Goal: Task Accomplishment & Management: Complete application form

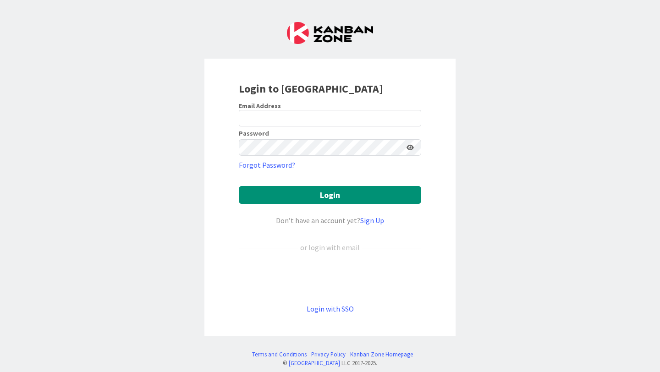
click at [310, 109] on div "Email Address" at bounding box center [330, 106] width 182 height 8
click at [335, 309] on link "Login with SSO" at bounding box center [330, 308] width 47 height 9
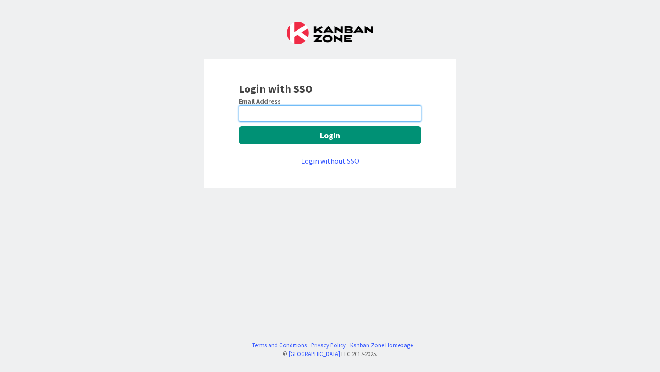
click at [327, 112] on input "email" at bounding box center [330, 113] width 182 height 16
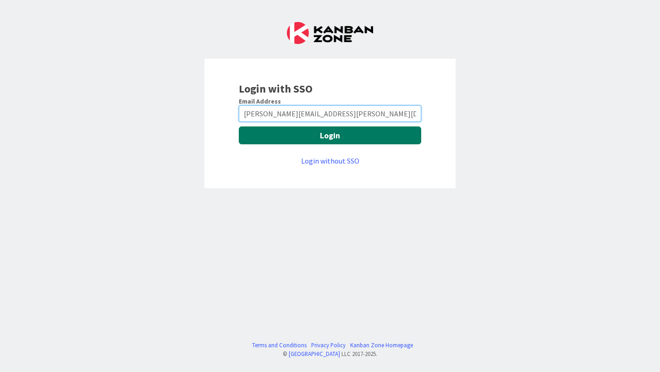
type input "[PERSON_NAME][EMAIL_ADDRESS][PERSON_NAME][DOMAIN_NAME]"
click at [361, 131] on button "Login" at bounding box center [330, 135] width 182 height 18
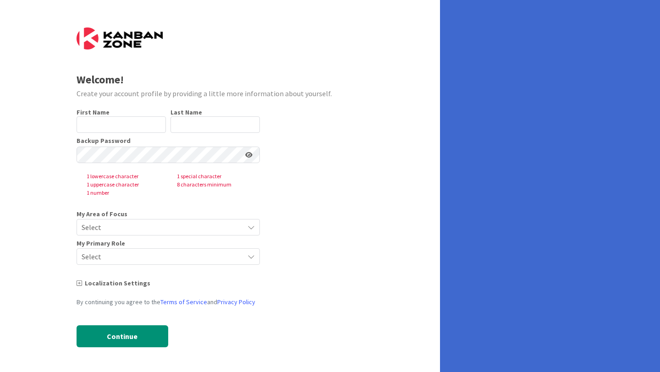
type input "[PERSON_NAME]"
click at [146, 231] on span "Select" at bounding box center [161, 227] width 158 height 13
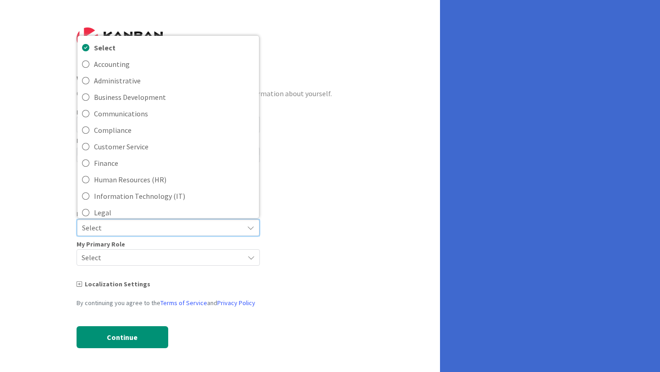
click at [339, 132] on form "Welcome! Create your account profile by providing a little more information abo…" at bounding box center [220, 194] width 287 height 335
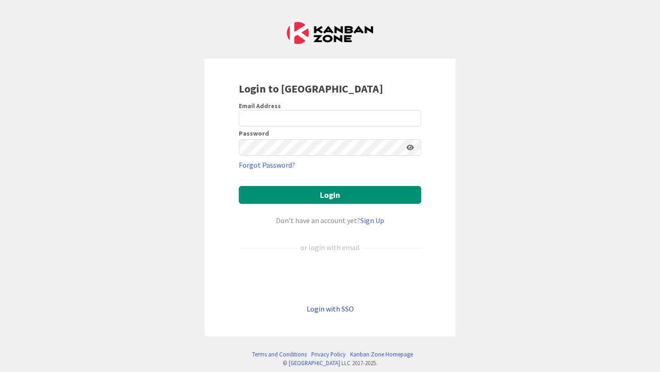
click at [336, 312] on link "Login with SSO" at bounding box center [330, 308] width 47 height 9
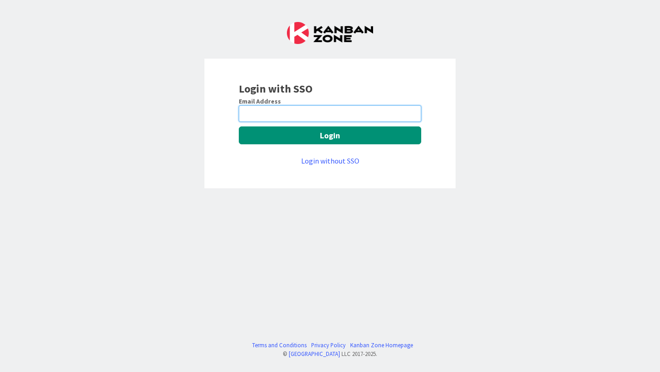
click at [333, 115] on input "email" at bounding box center [330, 113] width 182 height 16
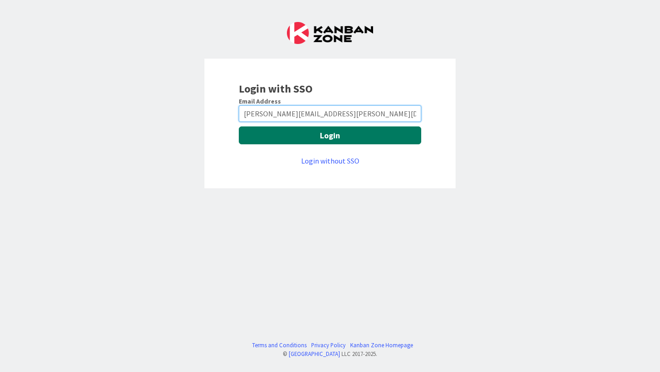
type input "[PERSON_NAME][EMAIL_ADDRESS][PERSON_NAME][DOMAIN_NAME]"
click at [380, 131] on button "Login" at bounding box center [330, 135] width 182 height 18
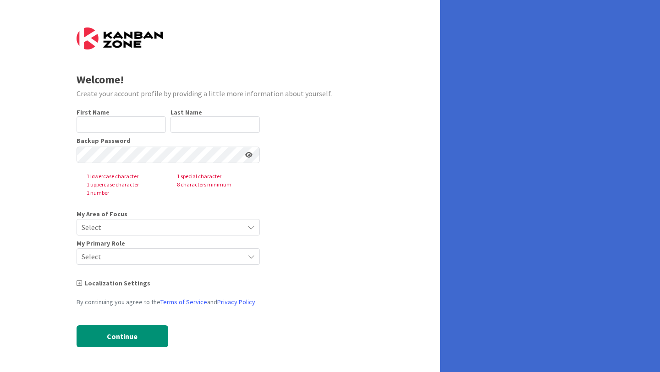
type input "[PERSON_NAME]"
click at [159, 228] on span "Select" at bounding box center [161, 227] width 158 height 13
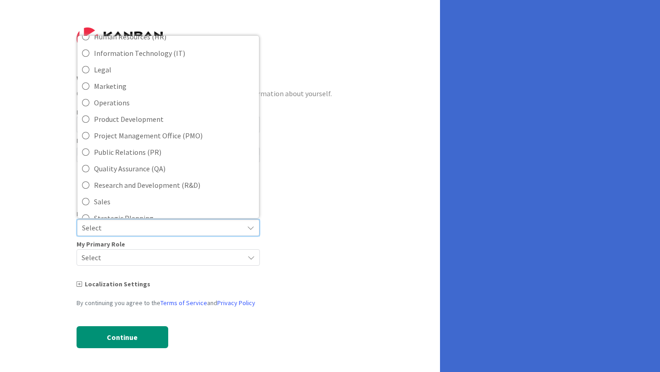
scroll to position [204, 0]
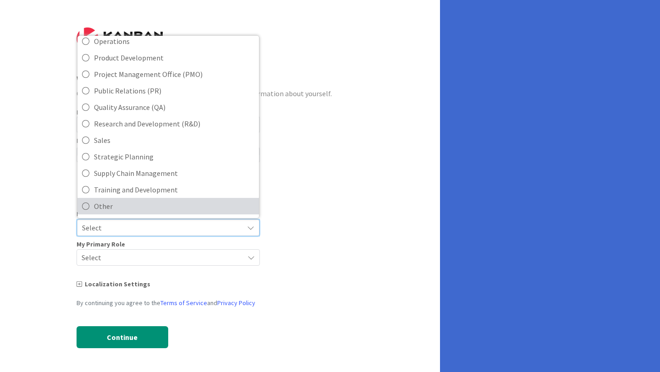
click at [93, 209] on link "Other" at bounding box center [167, 206] width 181 height 16
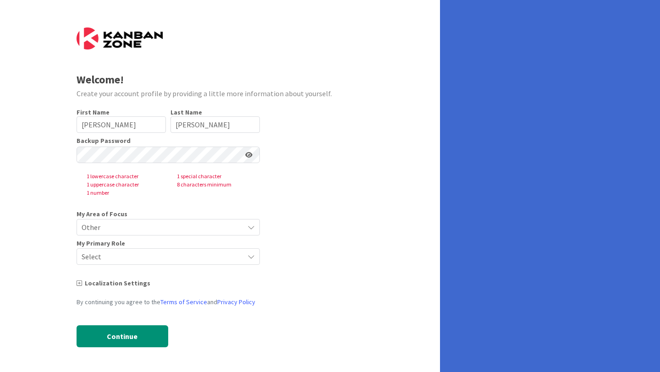
click at [173, 260] on span "Select" at bounding box center [161, 256] width 158 height 13
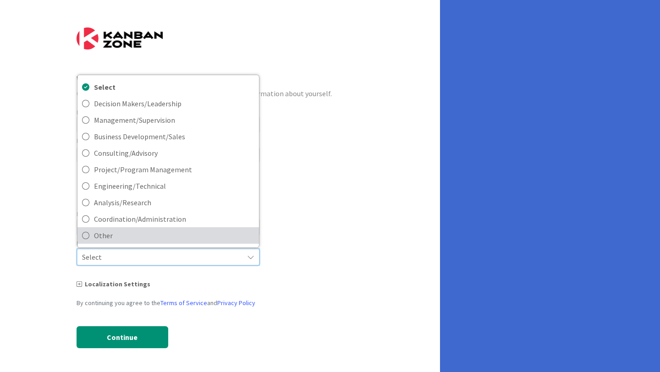
click at [84, 238] on icon at bounding box center [85, 236] width 7 height 14
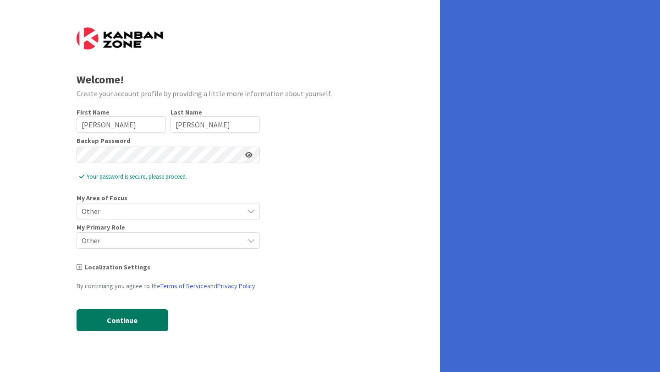
click at [135, 324] on button "Continue" at bounding box center [123, 320] width 92 height 22
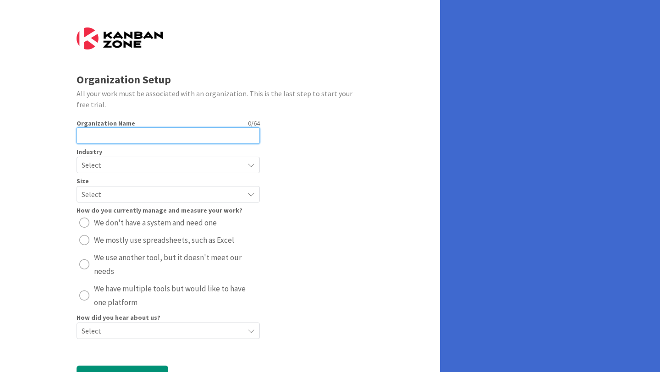
click at [171, 138] on input "text" at bounding box center [168, 135] width 183 height 16
type input "Knox"
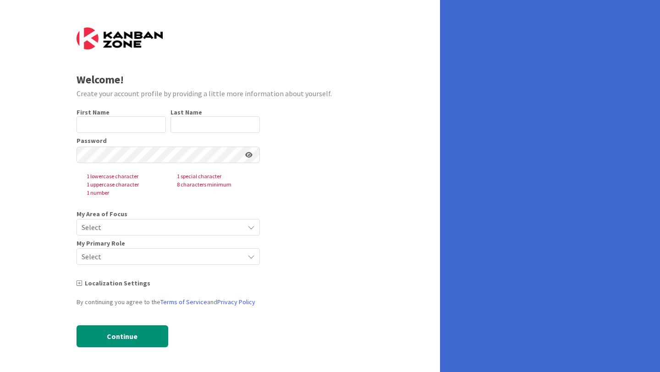
type input "[PERSON_NAME]"
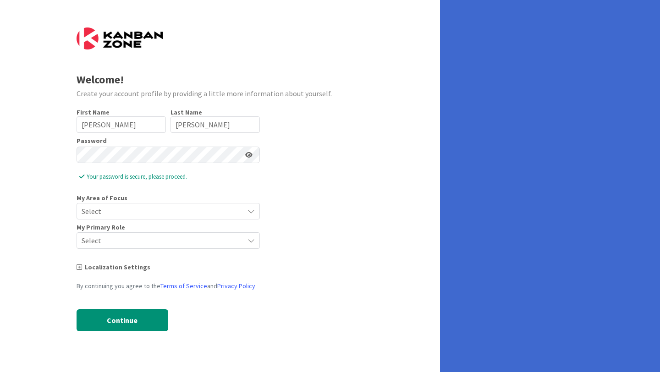
click at [178, 207] on span "Select" at bounding box center [161, 211] width 158 height 13
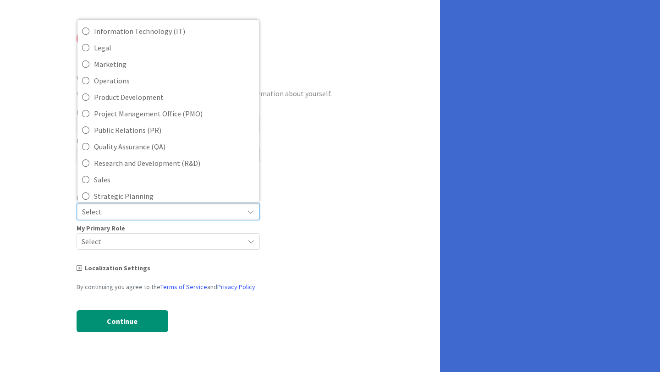
scroll to position [204, 0]
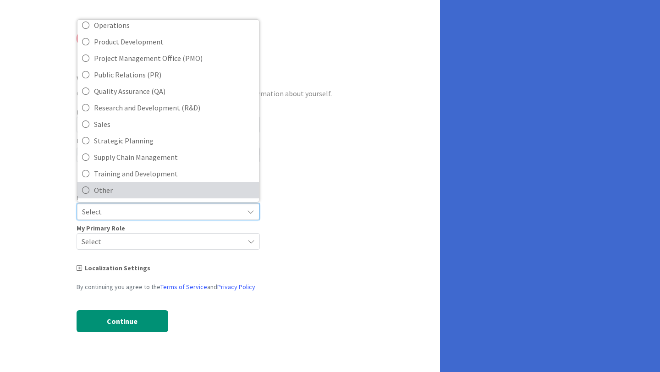
click at [122, 190] on span "Other" at bounding box center [174, 190] width 160 height 14
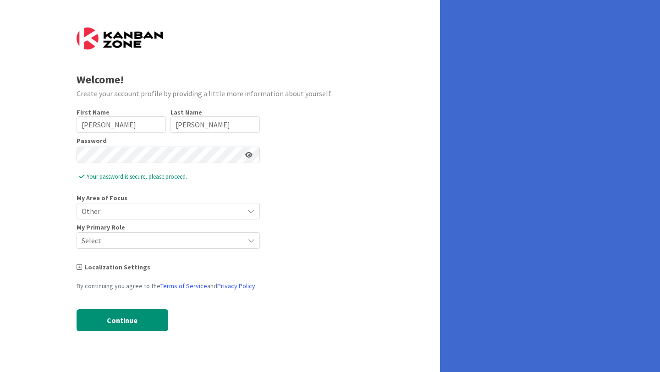
click at [127, 247] on div "Select" at bounding box center [168, 240] width 183 height 16
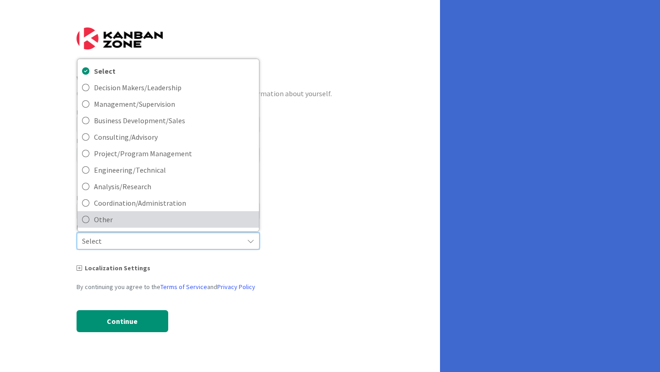
click at [87, 219] on icon at bounding box center [85, 220] width 7 height 14
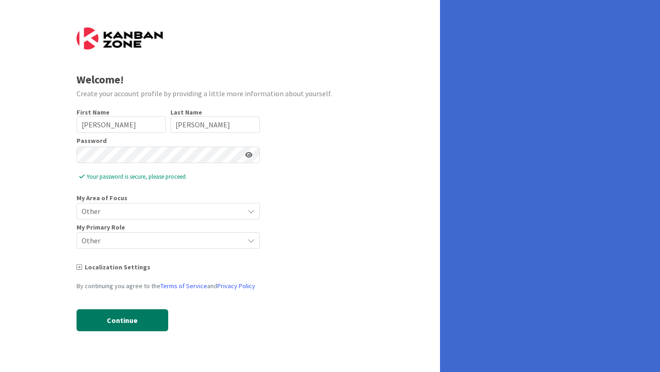
click at [115, 319] on button "Continue" at bounding box center [123, 320] width 92 height 22
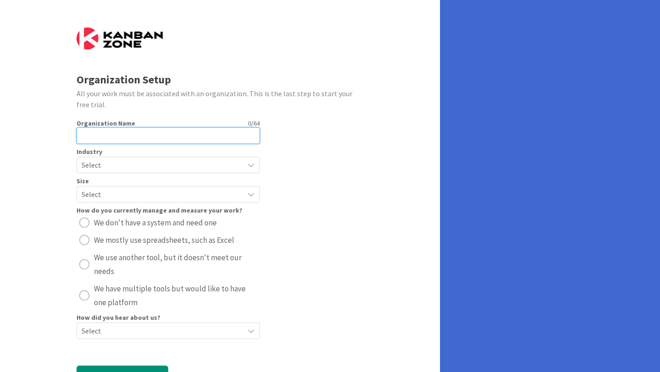
click at [174, 132] on input "text" at bounding box center [168, 135] width 183 height 16
type input "Knox Schools"
click at [172, 165] on span "Select" at bounding box center [161, 165] width 158 height 13
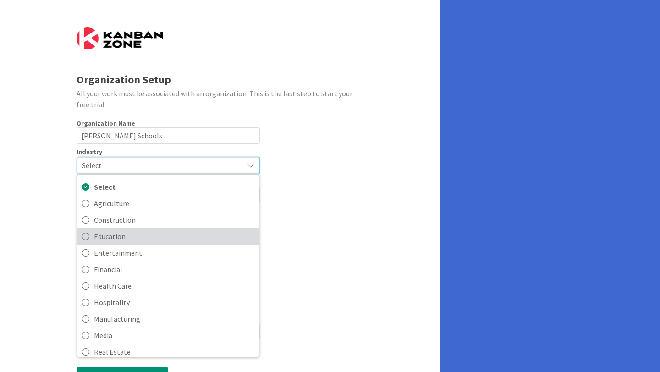
click at [137, 240] on span "Education" at bounding box center [174, 237] width 160 height 14
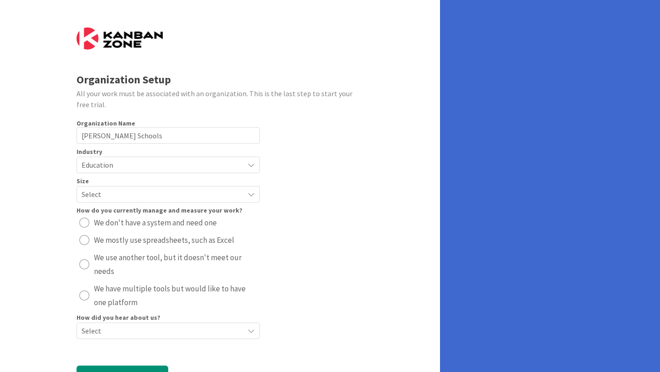
click at [150, 198] on span "Select" at bounding box center [161, 194] width 158 height 13
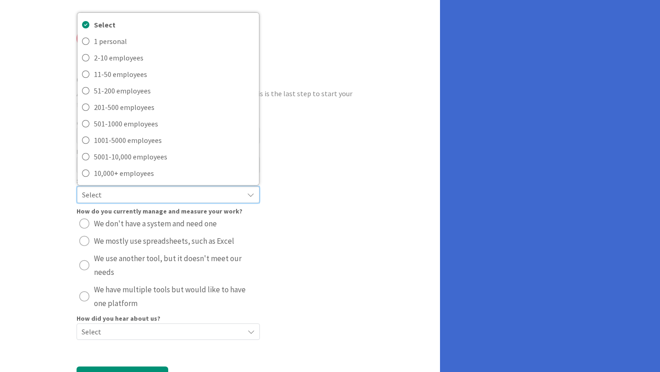
click at [290, 37] on form "Organization Setup All your work must be associated with an organization. This …" at bounding box center [220, 214] width 287 height 375
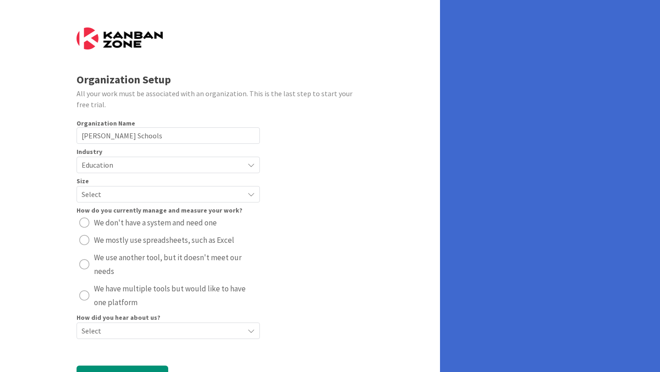
click at [195, 193] on span "Select" at bounding box center [161, 194] width 158 height 13
